Goal: Task Accomplishment & Management: Manage account settings

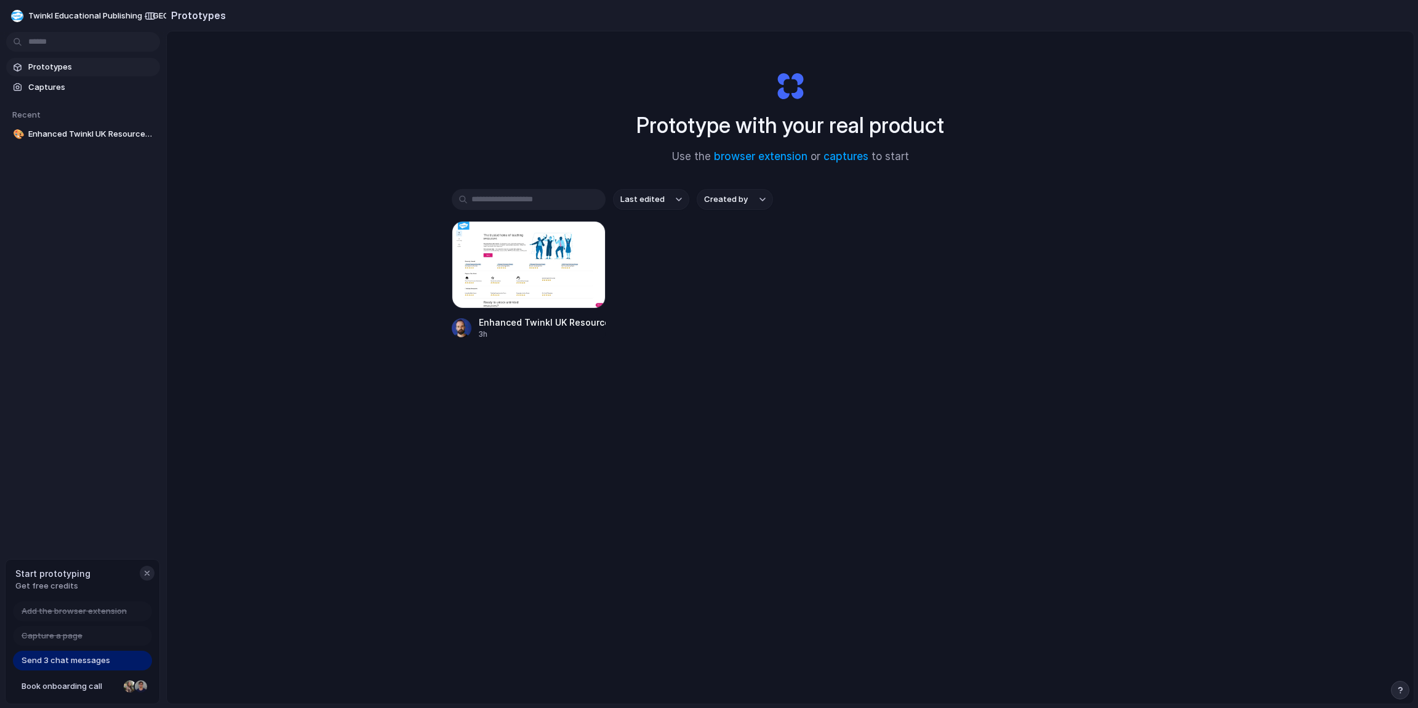
click at [147, 571] on div "button" at bounding box center [147, 573] width 10 height 10
click at [16, 18] on div "button" at bounding box center [17, 16] width 12 height 12
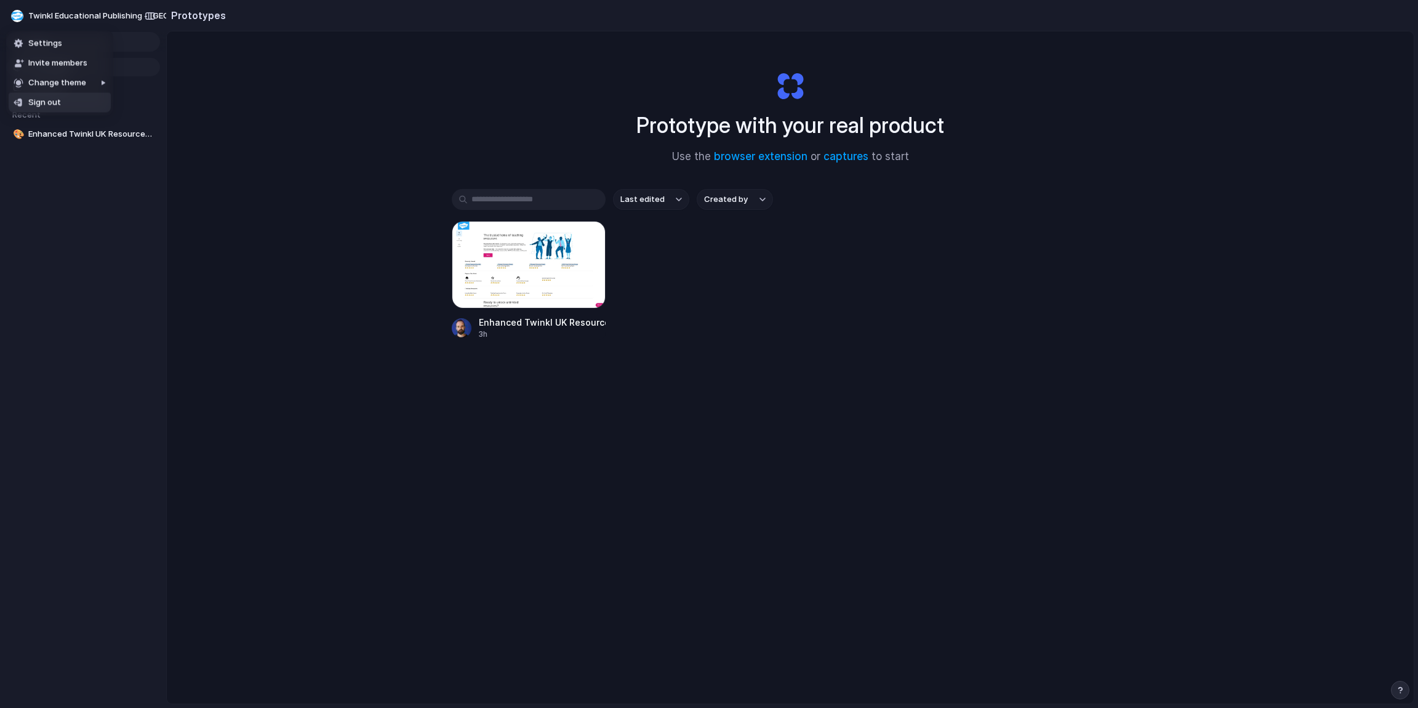
click at [43, 106] on span "Sign out" at bounding box center [44, 103] width 33 height 12
